Goal: Information Seeking & Learning: Find specific page/section

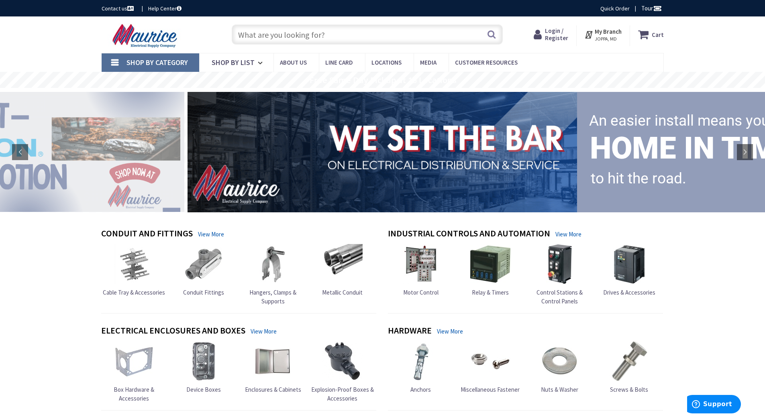
paste input "QOT2020CP"
type input "QOT2020CP"
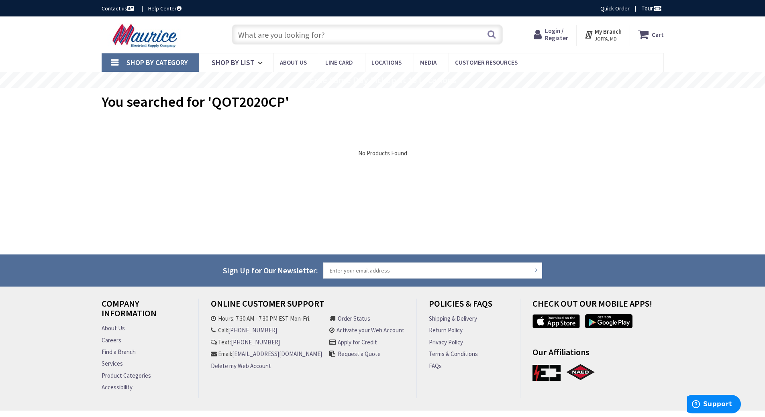
click at [321, 36] on input "text" at bounding box center [367, 34] width 271 height 20
paste input "QOT2020CP"
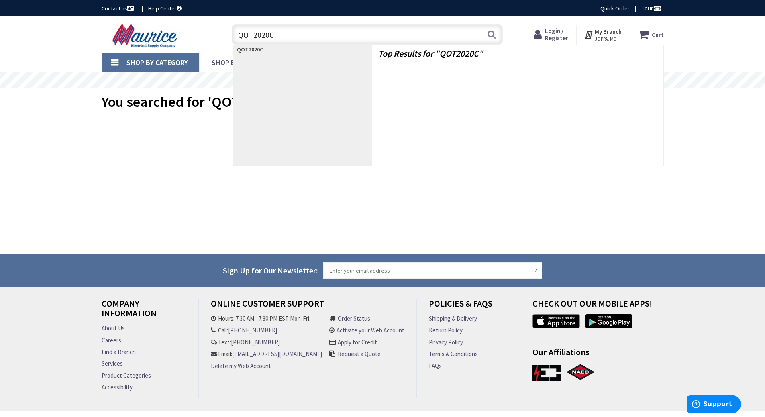
type input "QOT2020"
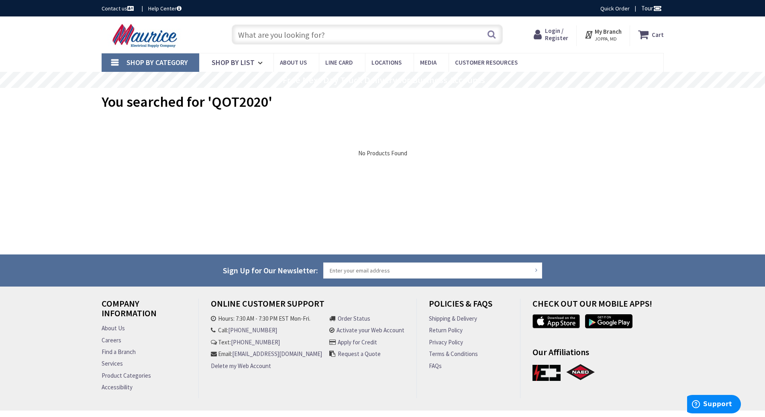
click at [278, 41] on input "text" at bounding box center [367, 34] width 271 height 20
paste input "QOT2020CP"
click at [253, 34] on input "QOT2020CP" at bounding box center [367, 34] width 271 height 20
type input "QO2020CP"
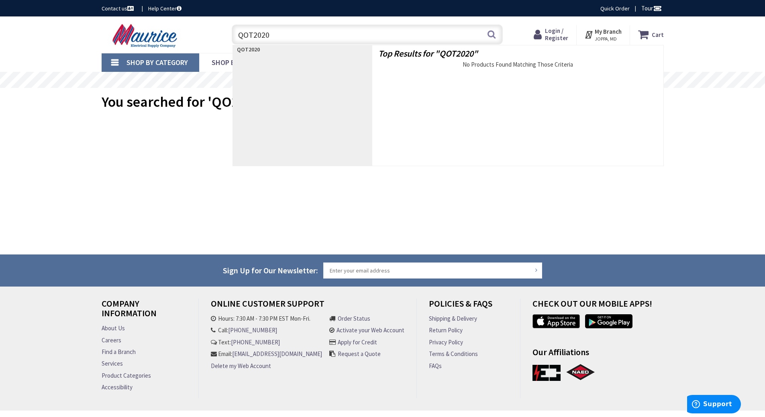
type input "QO2020"
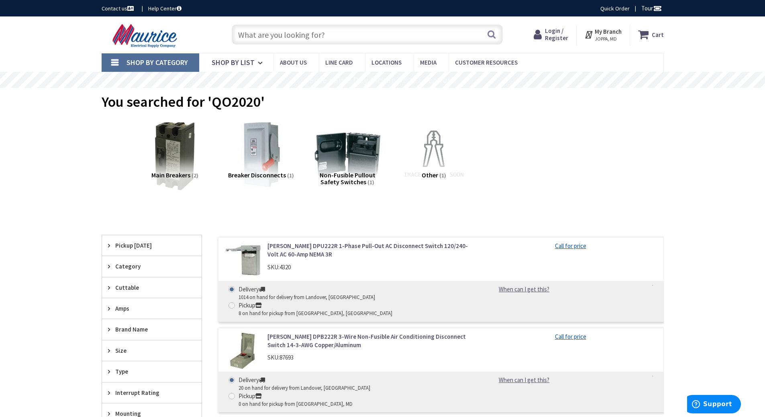
click at [169, 155] on img at bounding box center [174, 154] width 73 height 73
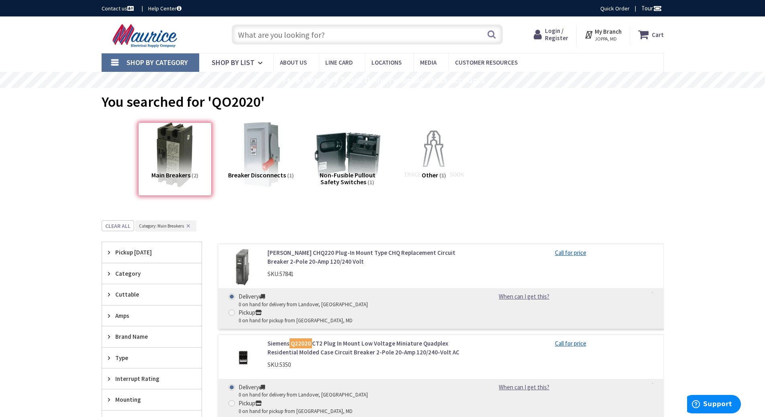
click at [298, 35] on input "text" at bounding box center [367, 34] width 271 height 20
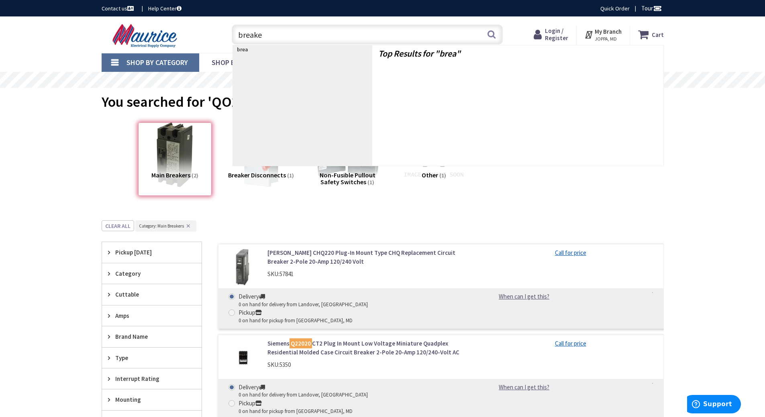
type input "breaker"
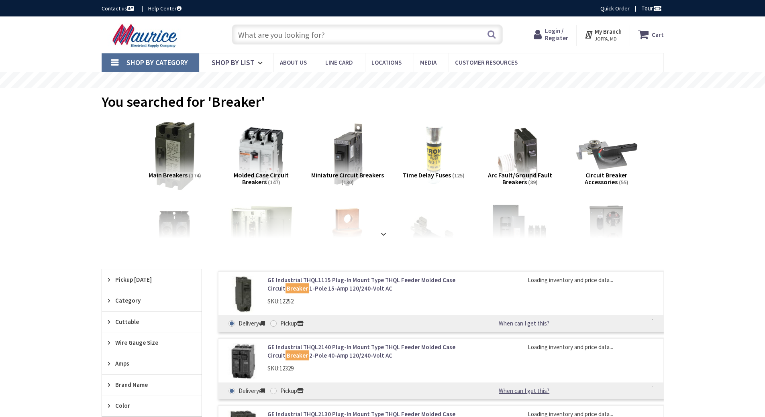
click at [175, 155] on img at bounding box center [174, 154] width 73 height 73
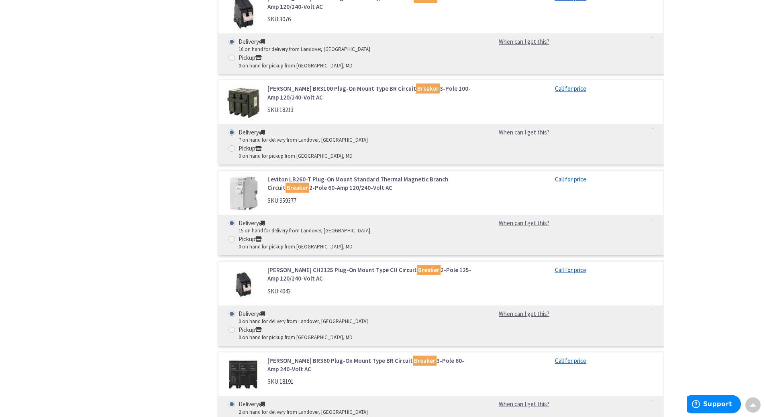
scroll to position [4752, 0]
